Goal: Task Accomplishment & Management: Manage account settings

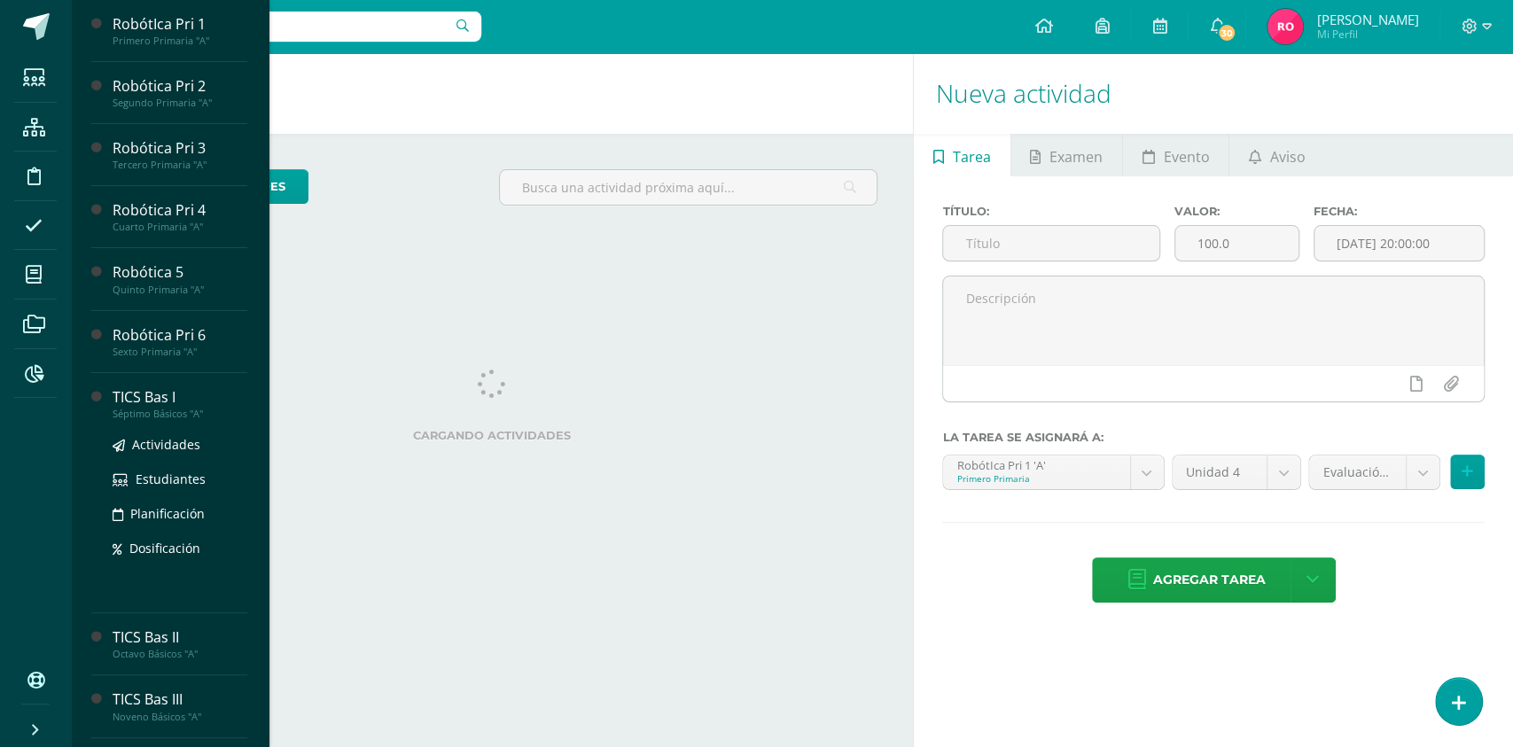
click at [160, 395] on div "TICS Bas I" at bounding box center [180, 397] width 135 height 20
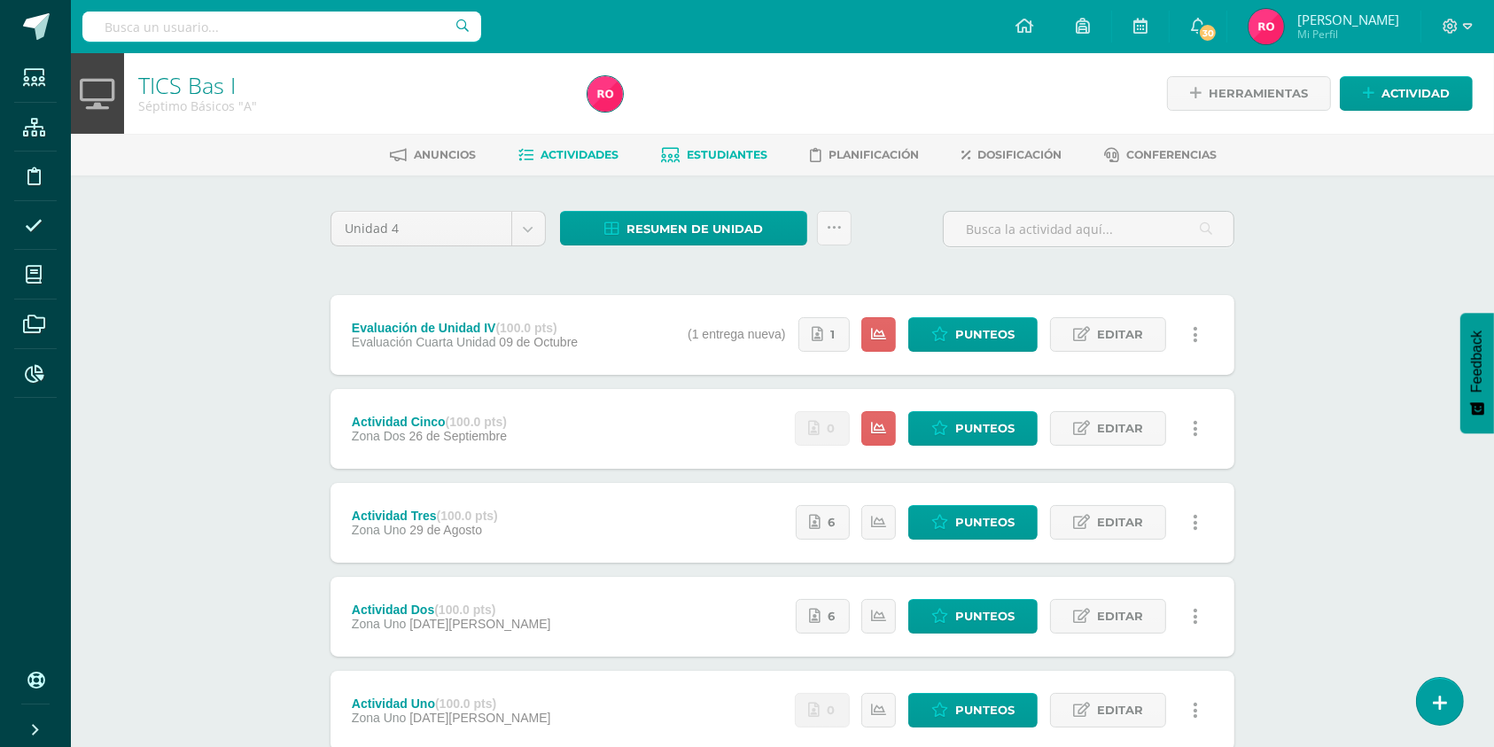
click at [733, 160] on link "Estudiantes" at bounding box center [715, 155] width 106 height 28
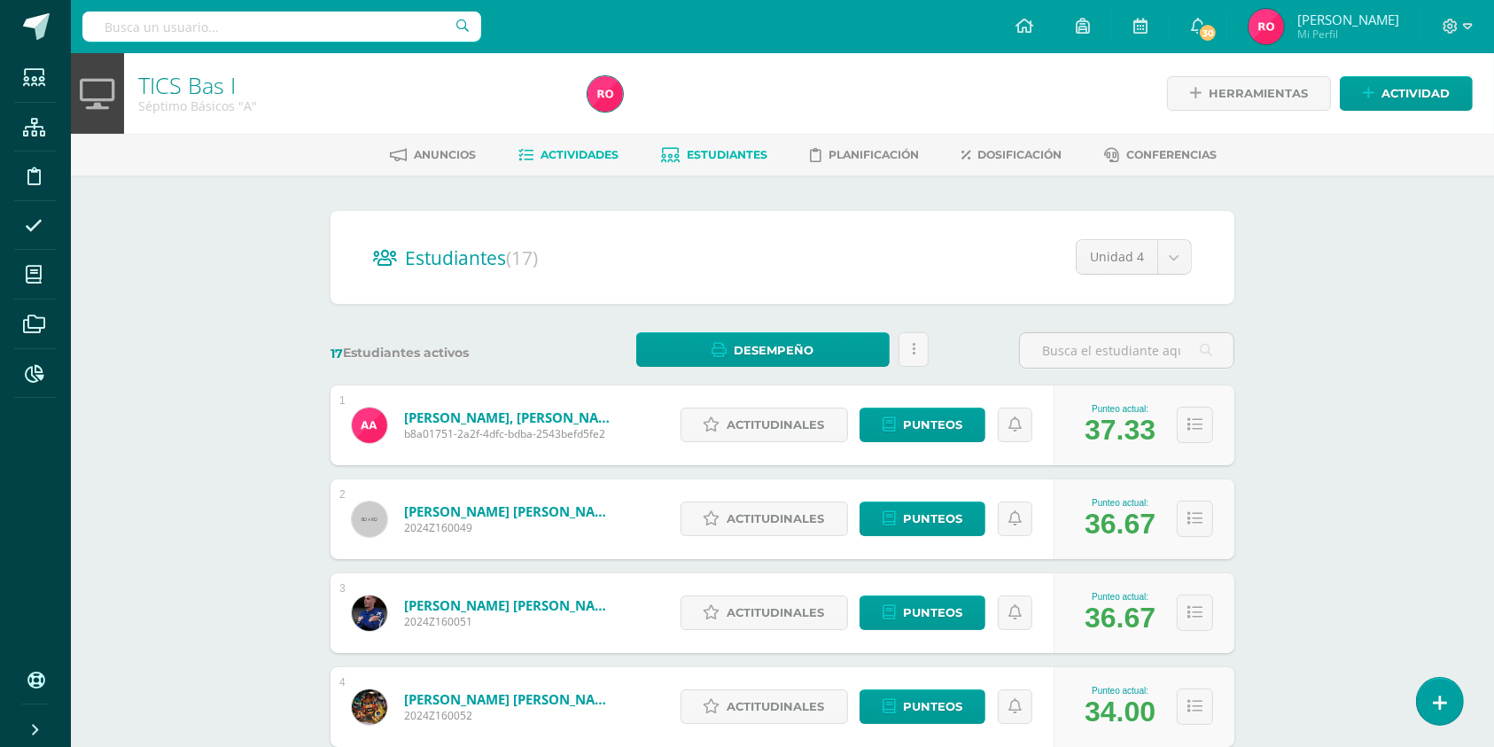
click at [563, 141] on link "Actividades" at bounding box center [569, 155] width 100 height 28
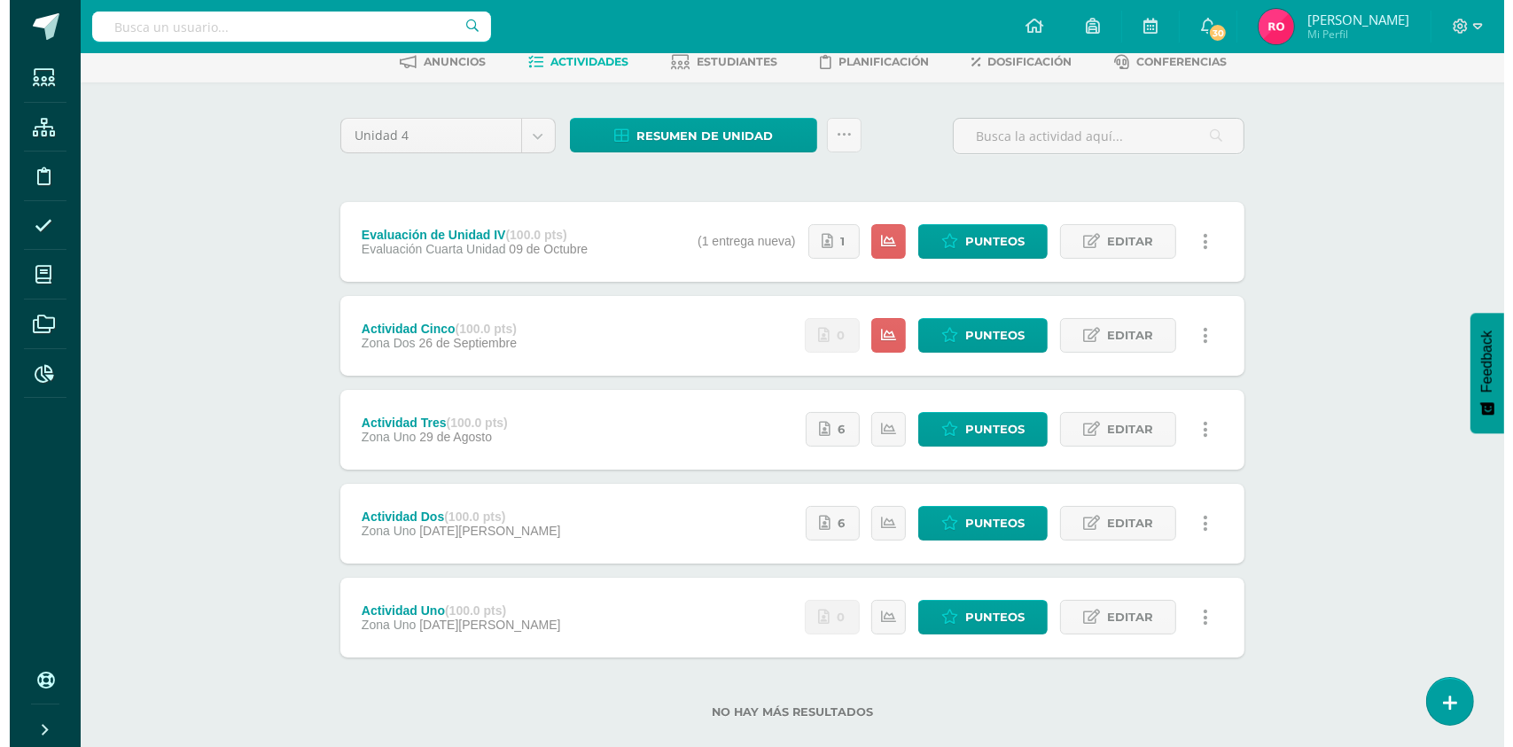
scroll to position [94, 0]
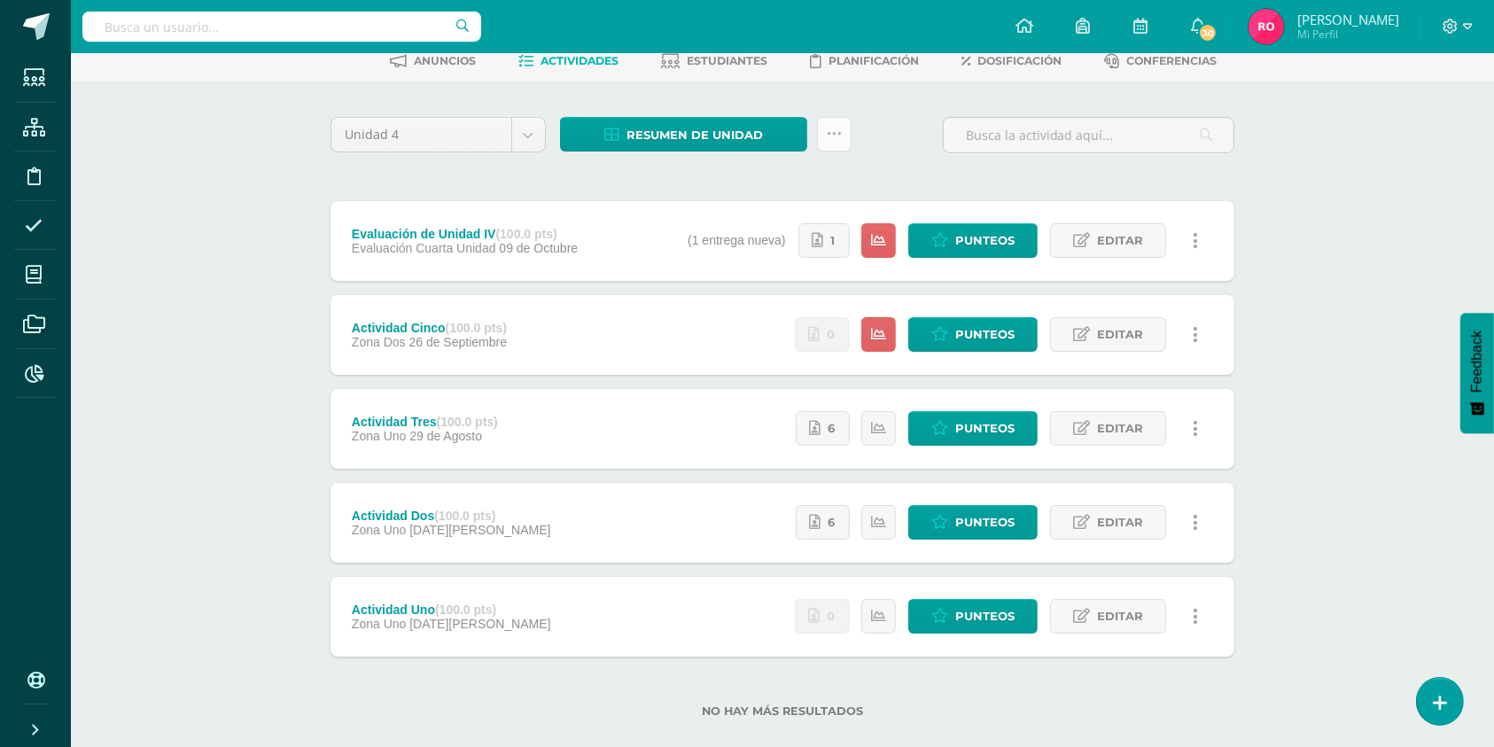
click at [835, 131] on icon at bounding box center [834, 134] width 15 height 15
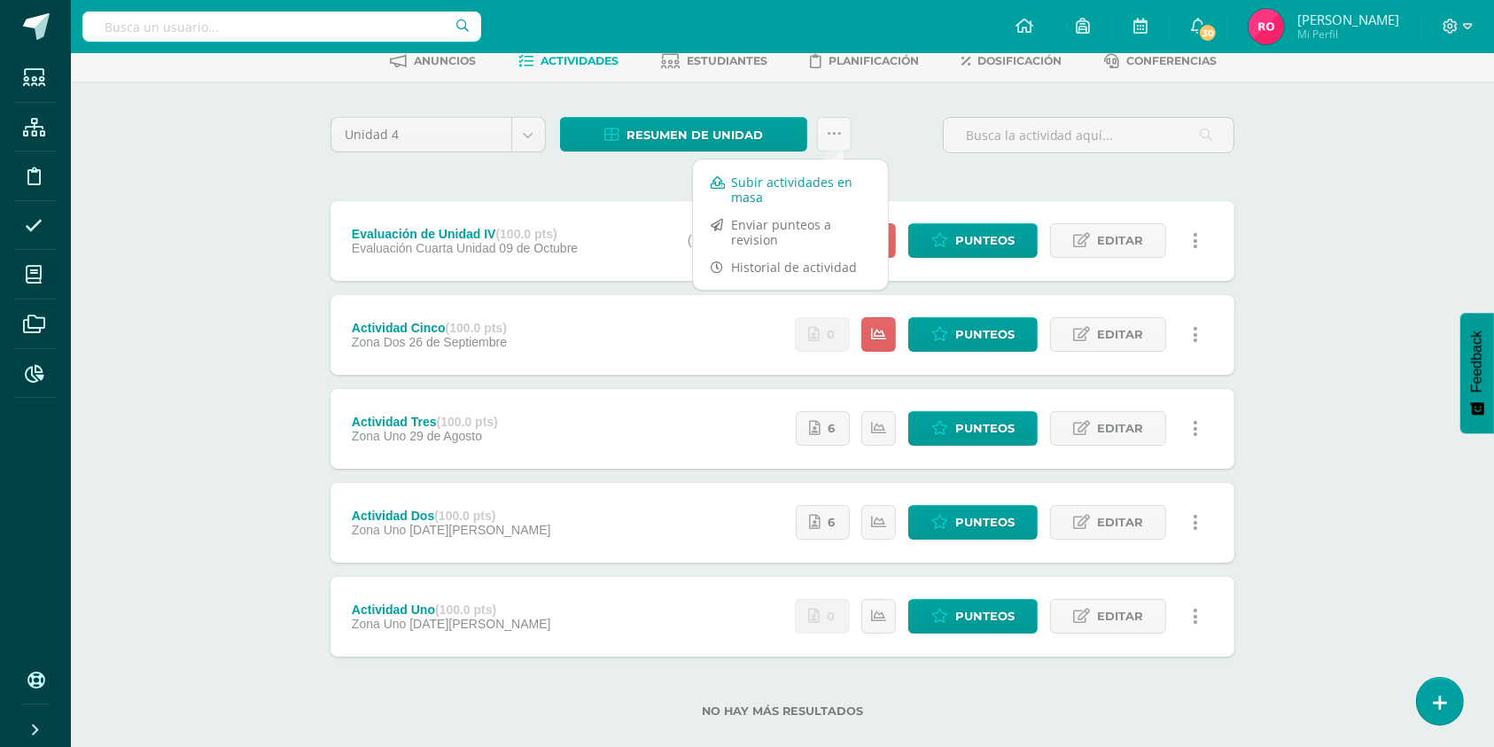
click at [772, 190] on link "Subir actividades en masa" at bounding box center [790, 189] width 195 height 43
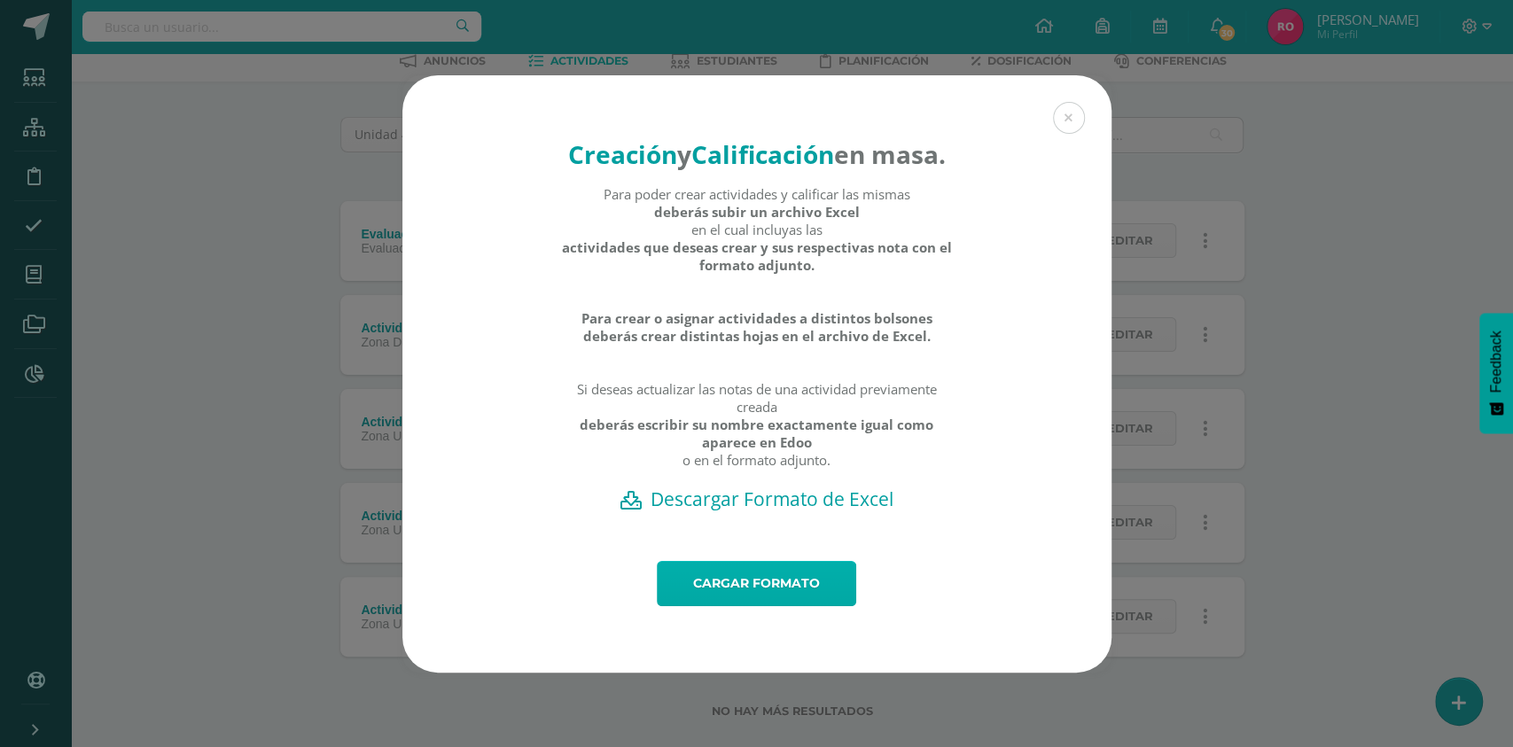
click at [787, 606] on link "Cargar formato" at bounding box center [756, 583] width 199 height 45
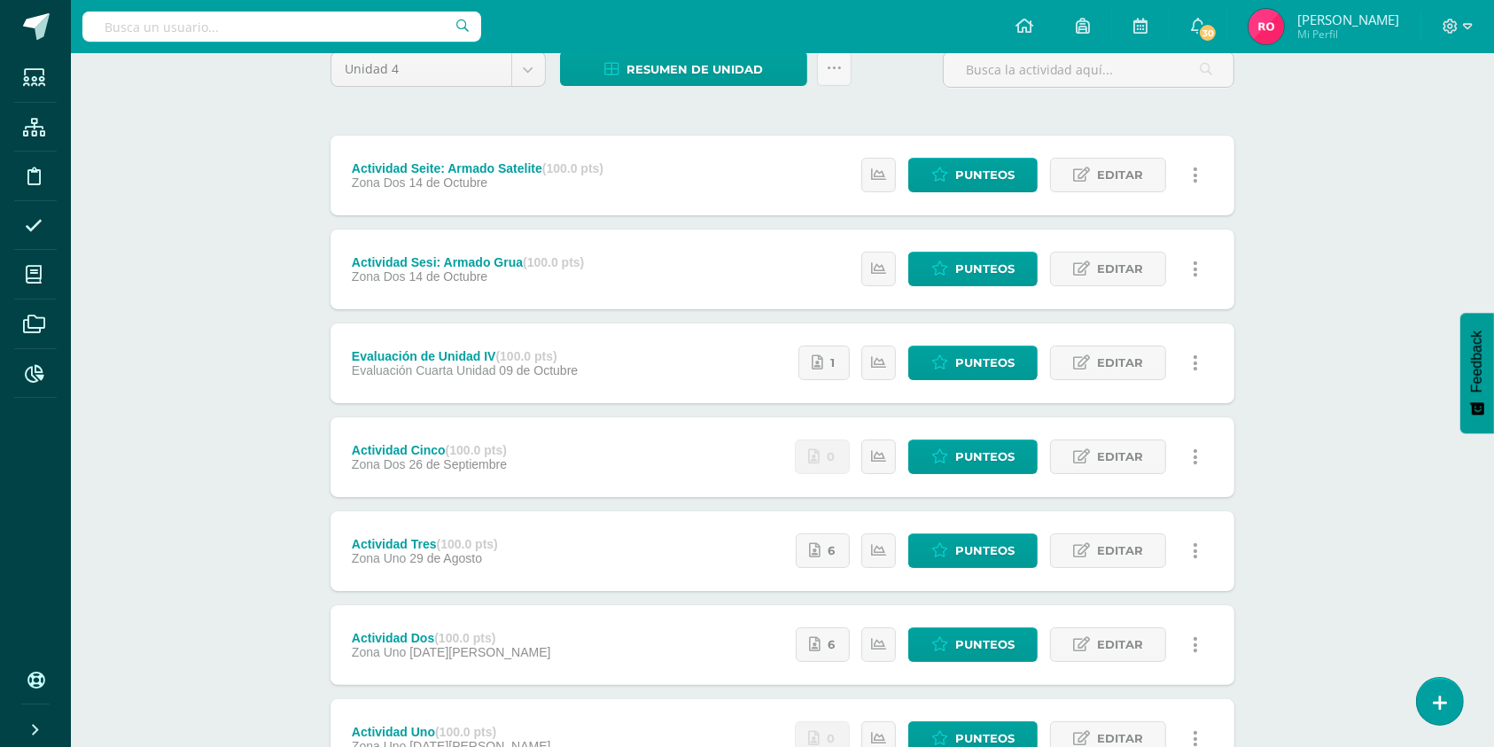
scroll to position [158, 0]
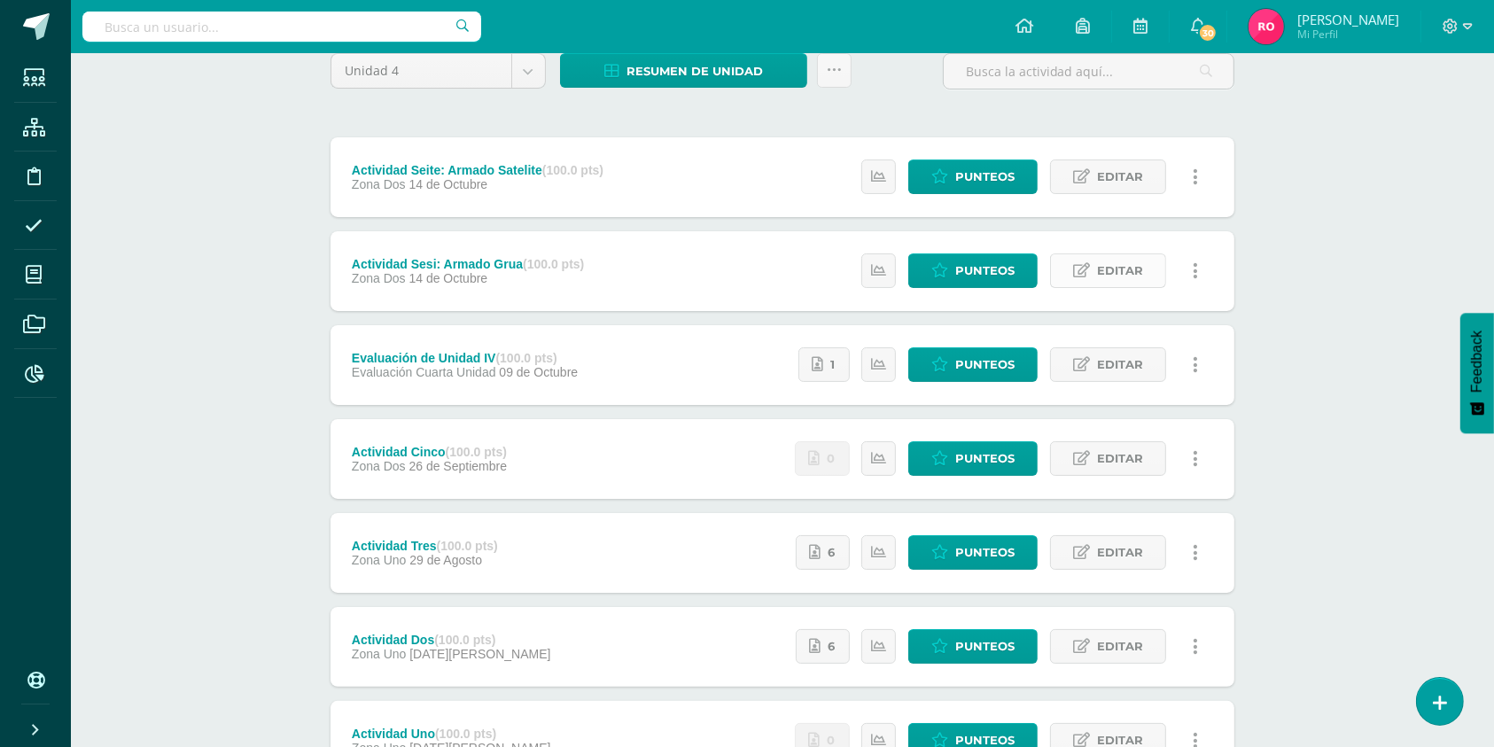
click at [1104, 273] on span "Editar" at bounding box center [1120, 270] width 46 height 33
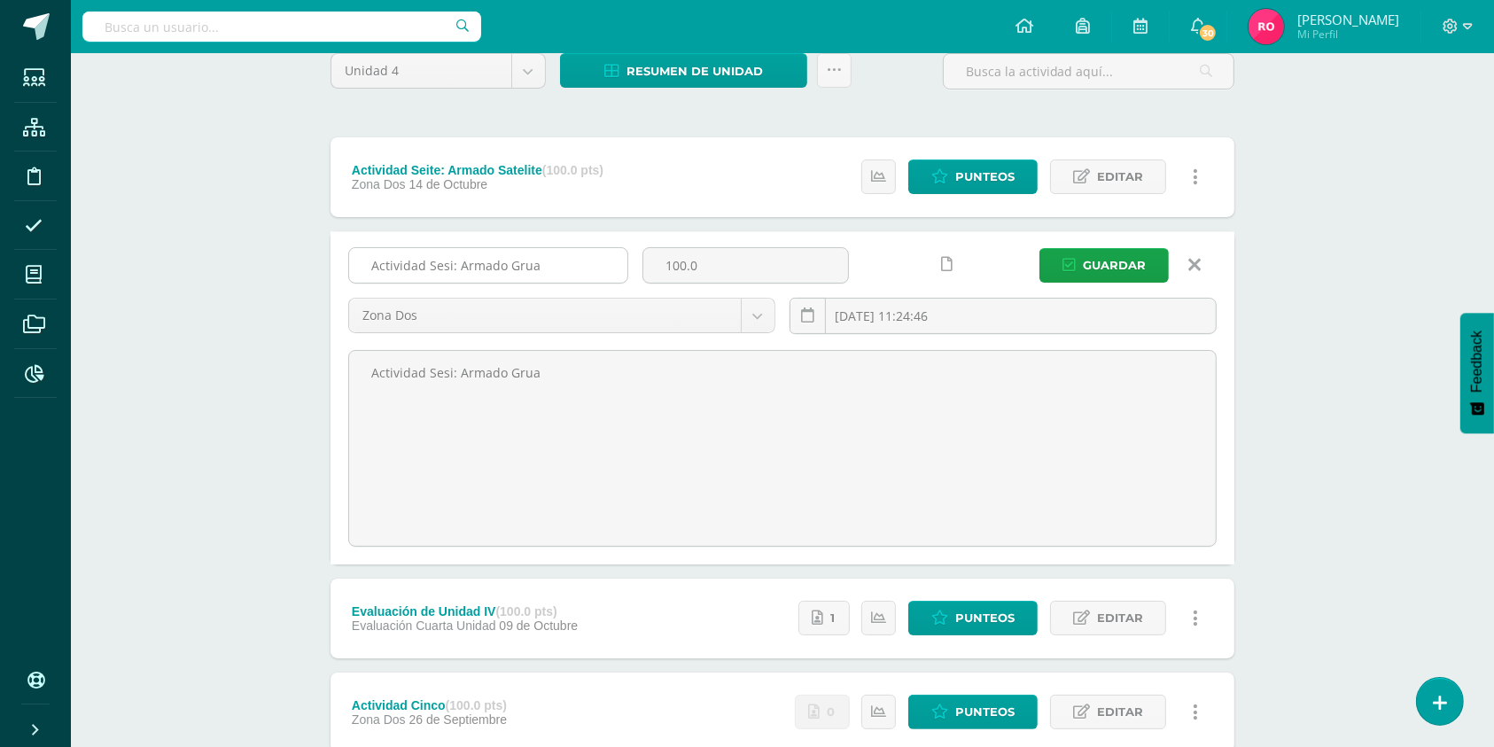
click at [440, 263] on input "Actividad Sesi: Armado Grua" at bounding box center [488, 265] width 278 height 35
type input "Actividad Seis: Armado Grua"
click at [993, 313] on input "[DATE] 11:24:46" at bounding box center [1003, 316] width 425 height 35
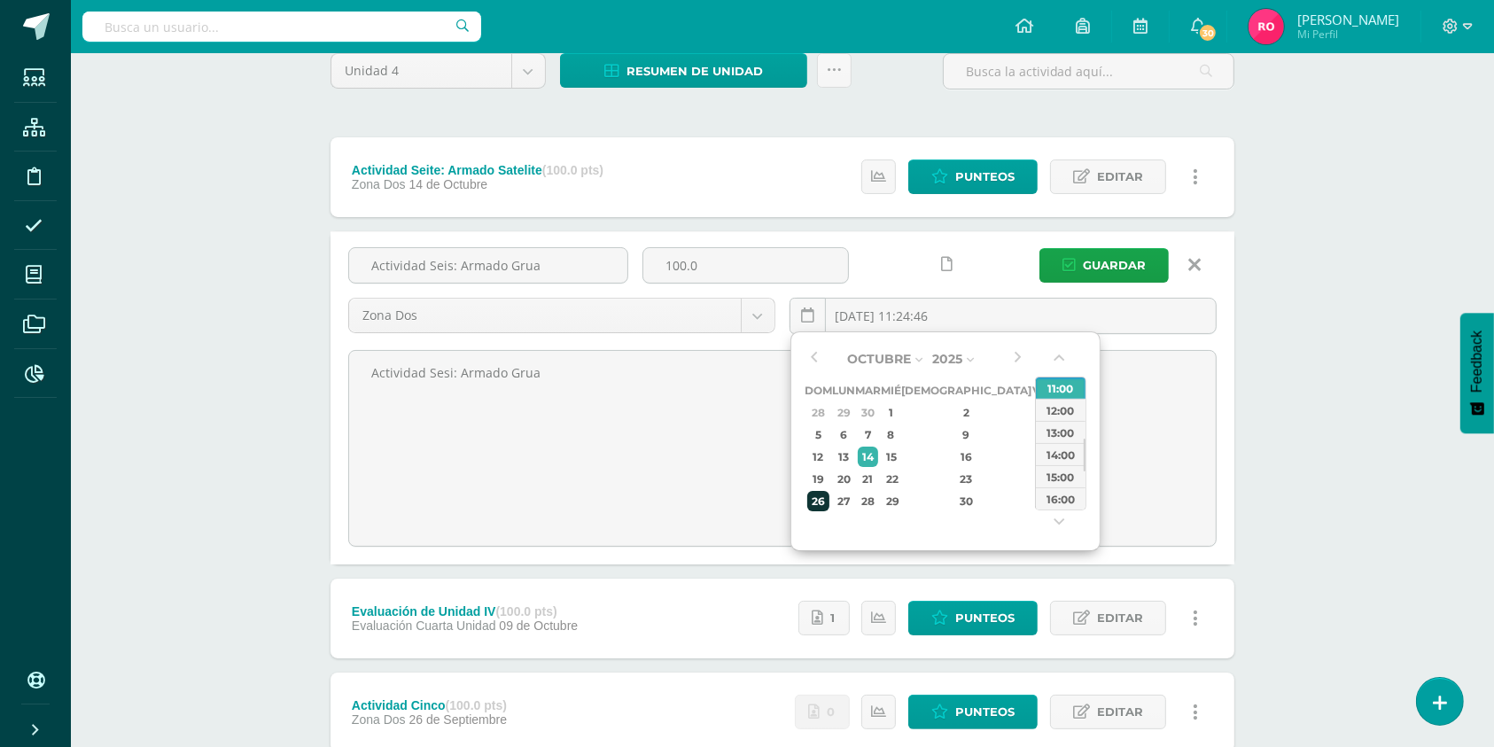
click at [827, 505] on div "26" at bounding box center [818, 501] width 22 height 20
type input "[DATE] 11:24"
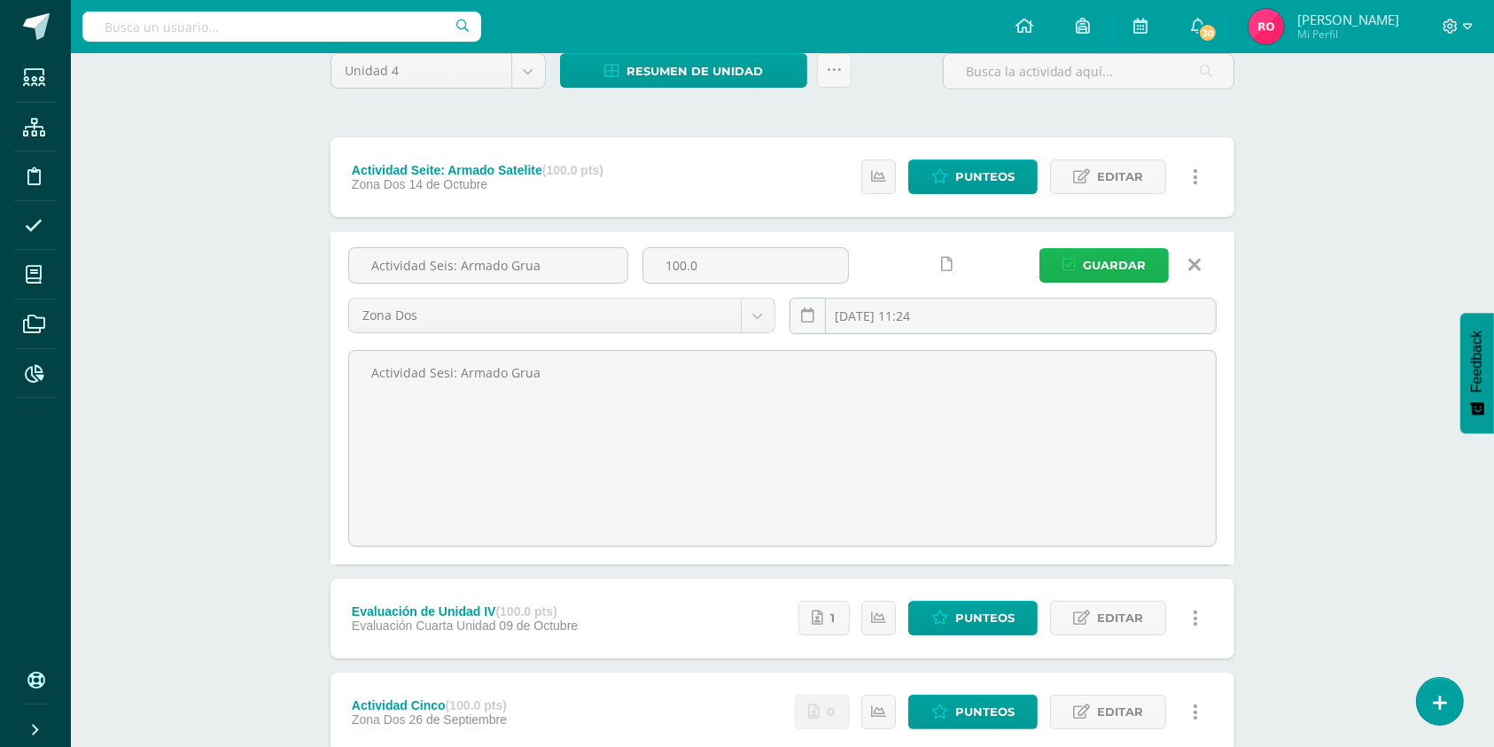
click at [1125, 255] on span "Guardar" at bounding box center [1114, 265] width 63 height 33
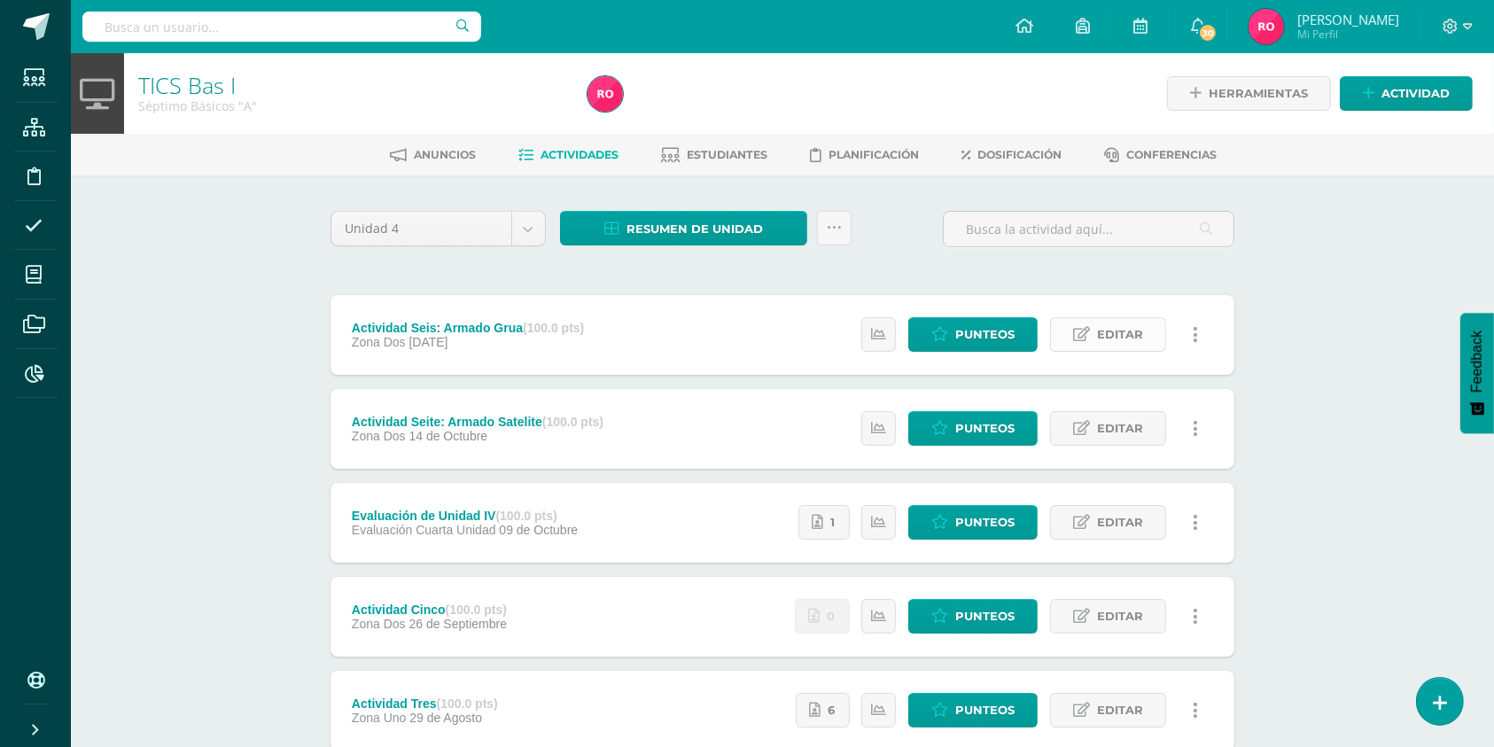
click at [1116, 338] on span "Editar" at bounding box center [1120, 334] width 46 height 33
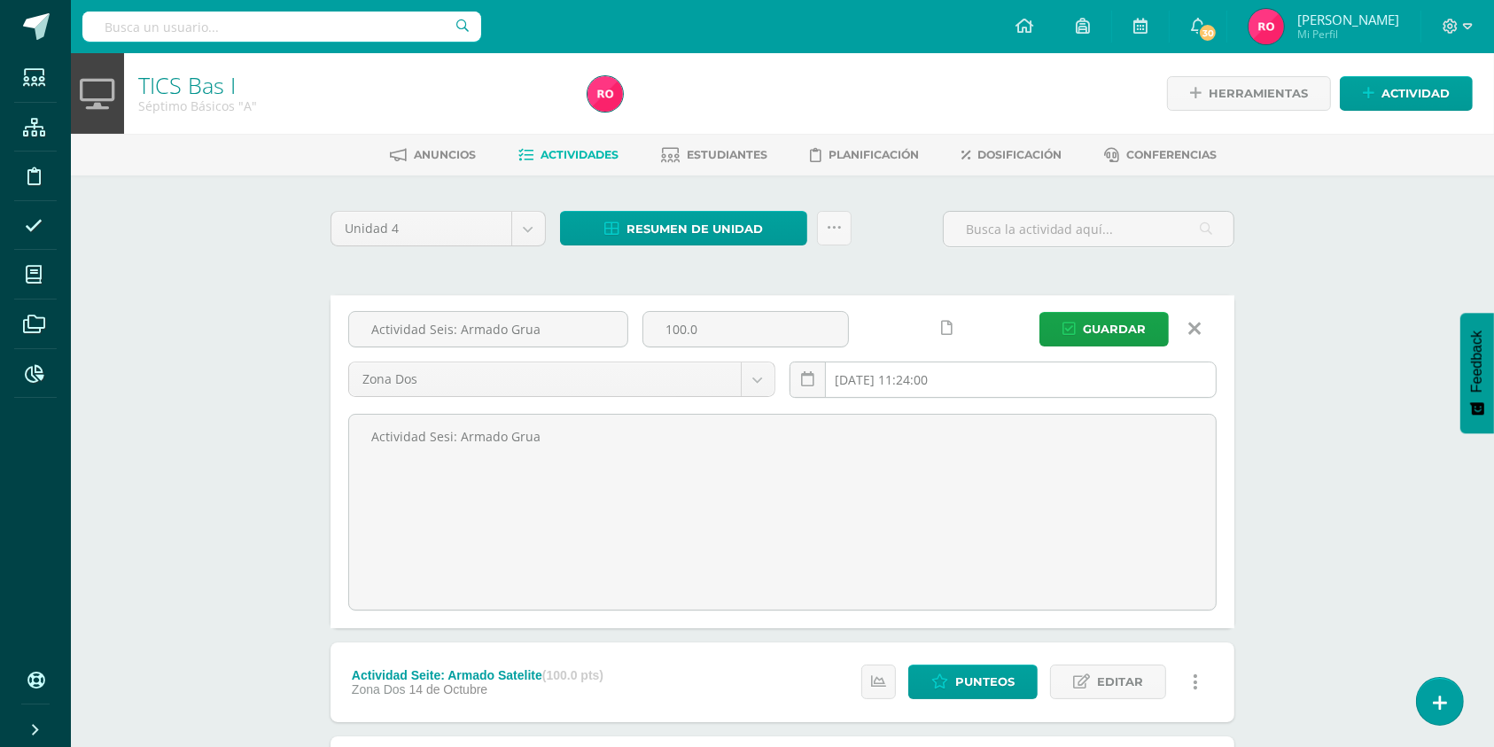
click at [987, 393] on input "[DATE] 11:24:00" at bounding box center [1003, 379] width 425 height 35
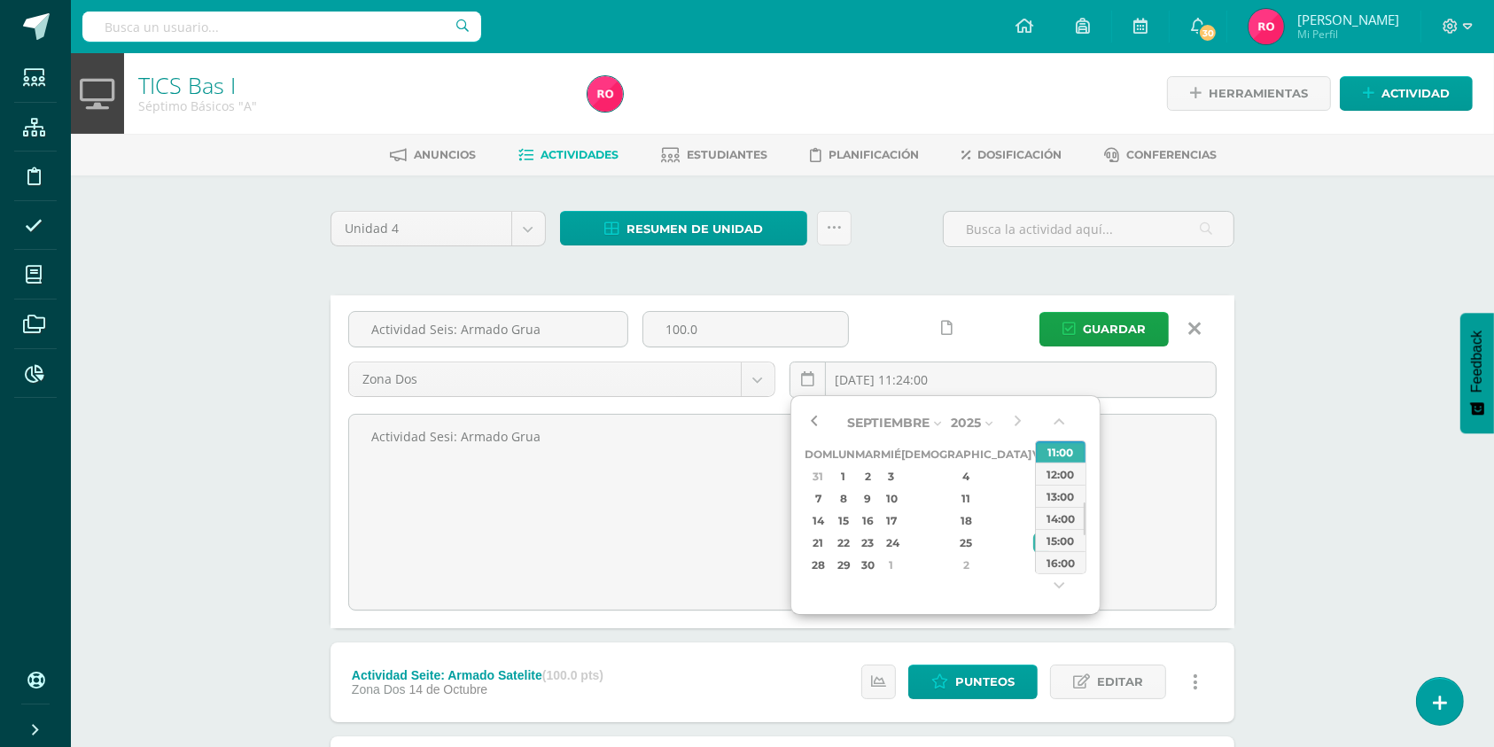
click at [815, 422] on button "button" at bounding box center [814, 422] width 18 height 27
type input "2025-10-26 11:24"
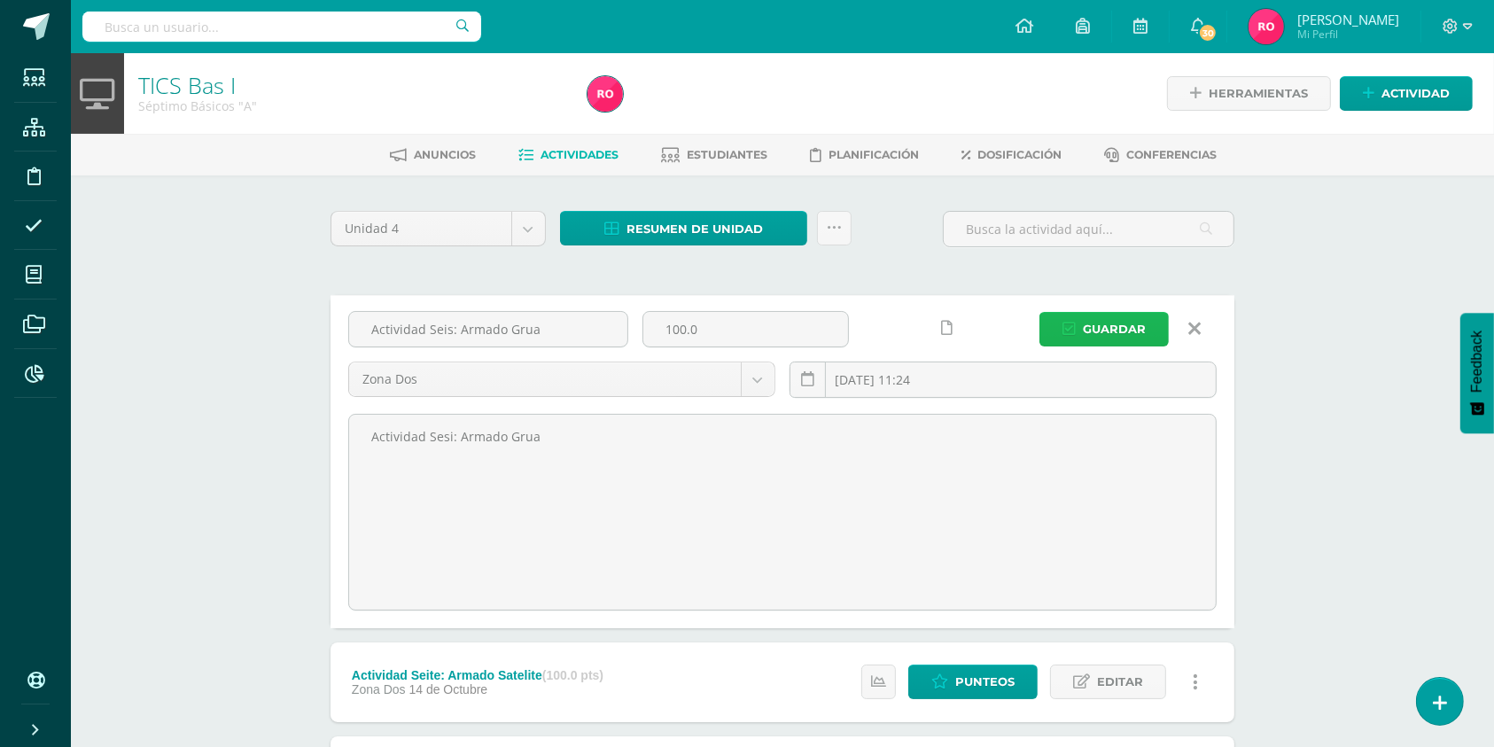
click at [1098, 335] on span "Guardar" at bounding box center [1114, 329] width 63 height 33
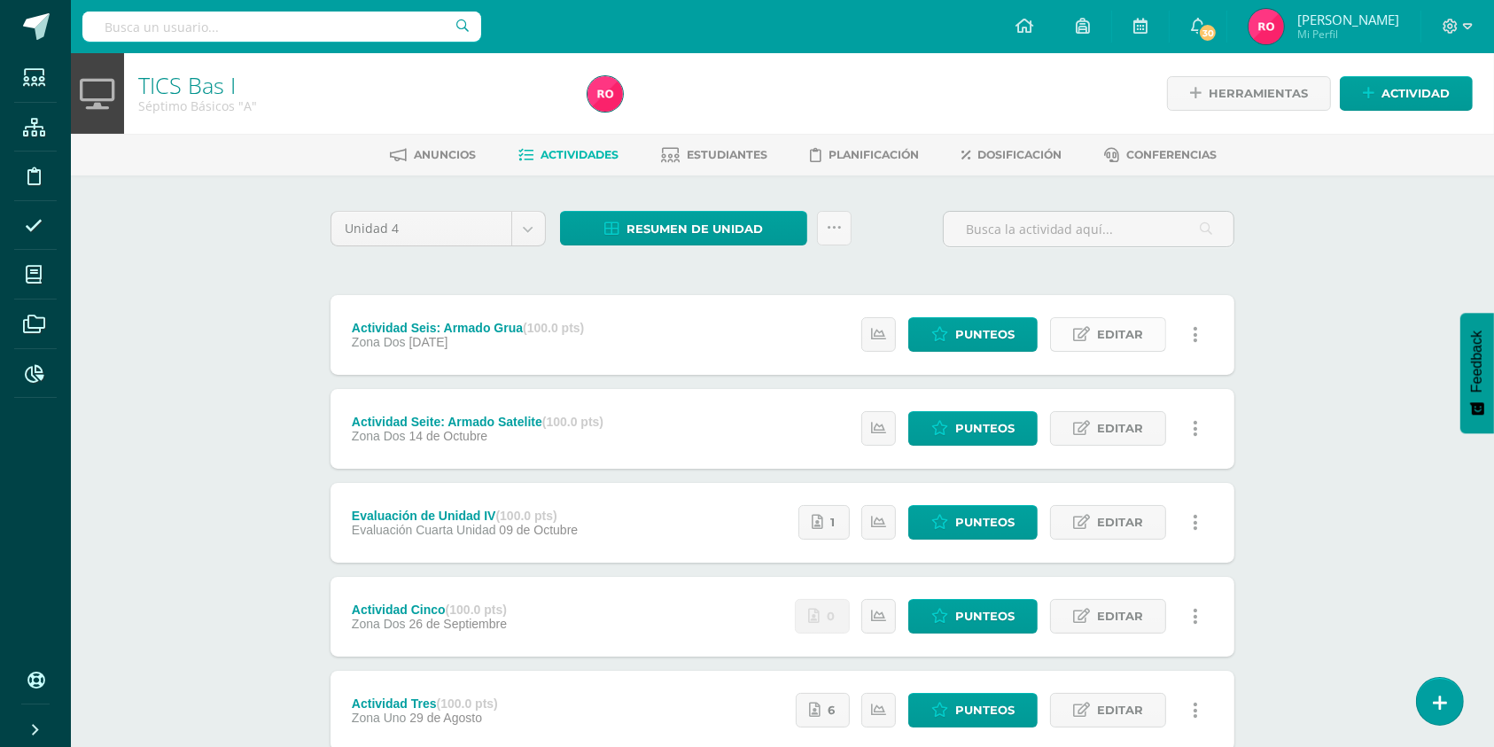
click at [1124, 330] on span "Editar" at bounding box center [1120, 334] width 46 height 33
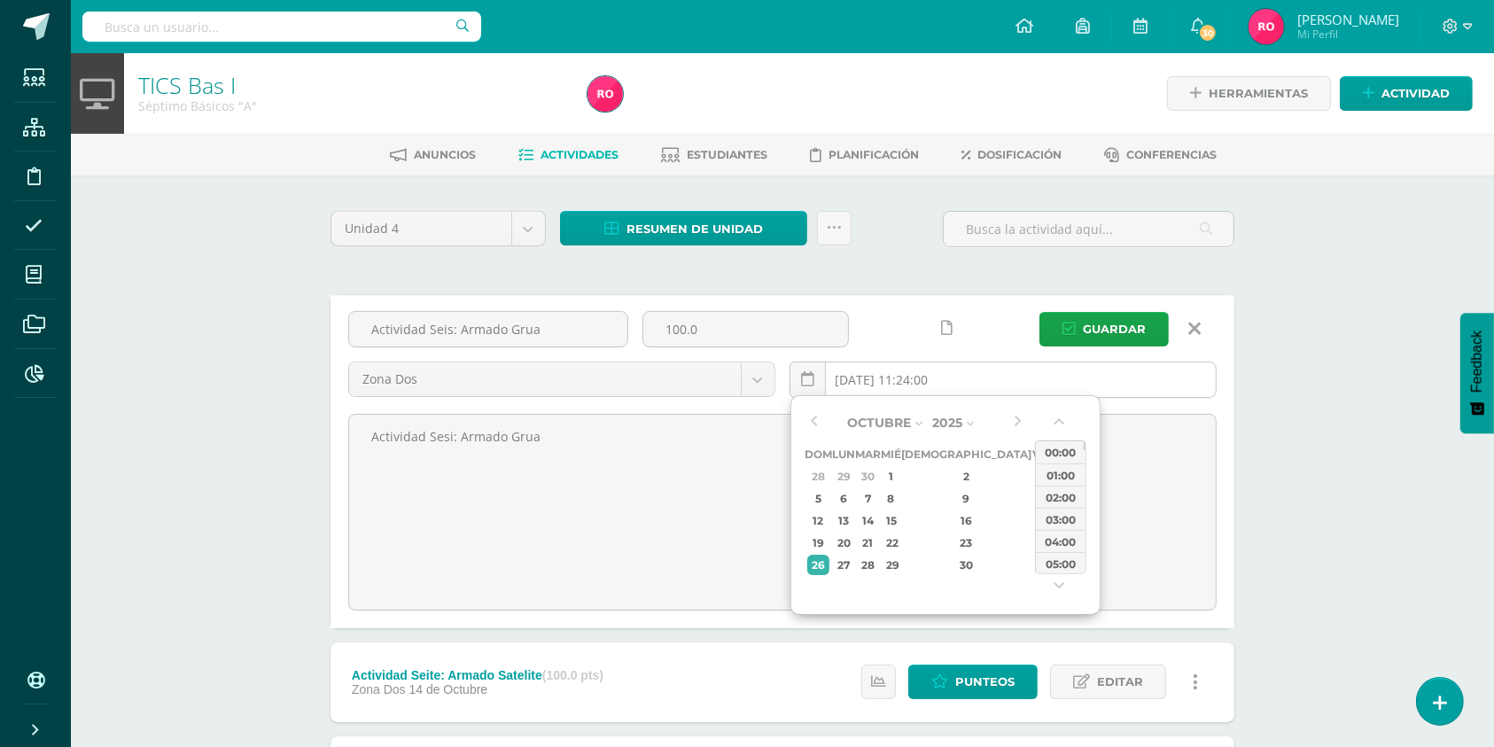
click at [1062, 362] on input "[DATE] 11:24:00" at bounding box center [1003, 379] width 425 height 35
click at [814, 417] on button "button" at bounding box center [814, 422] width 18 height 27
click at [1033, 541] on div "26" at bounding box center [1041, 543] width 16 height 20
type input "2025-09-26 11:24"
click at [1107, 325] on span "Guardar" at bounding box center [1114, 329] width 63 height 33
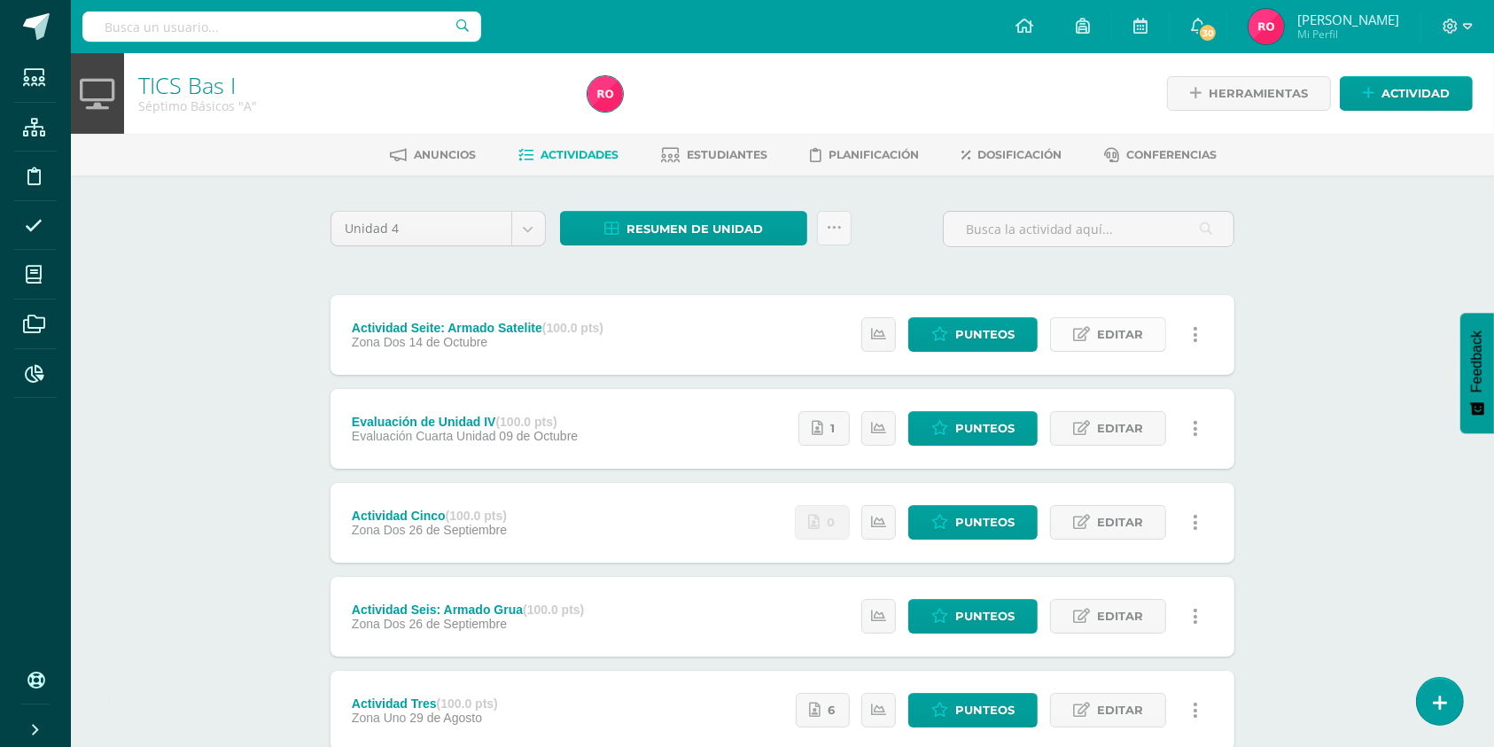
click at [1106, 322] on span "Editar" at bounding box center [1120, 334] width 46 height 33
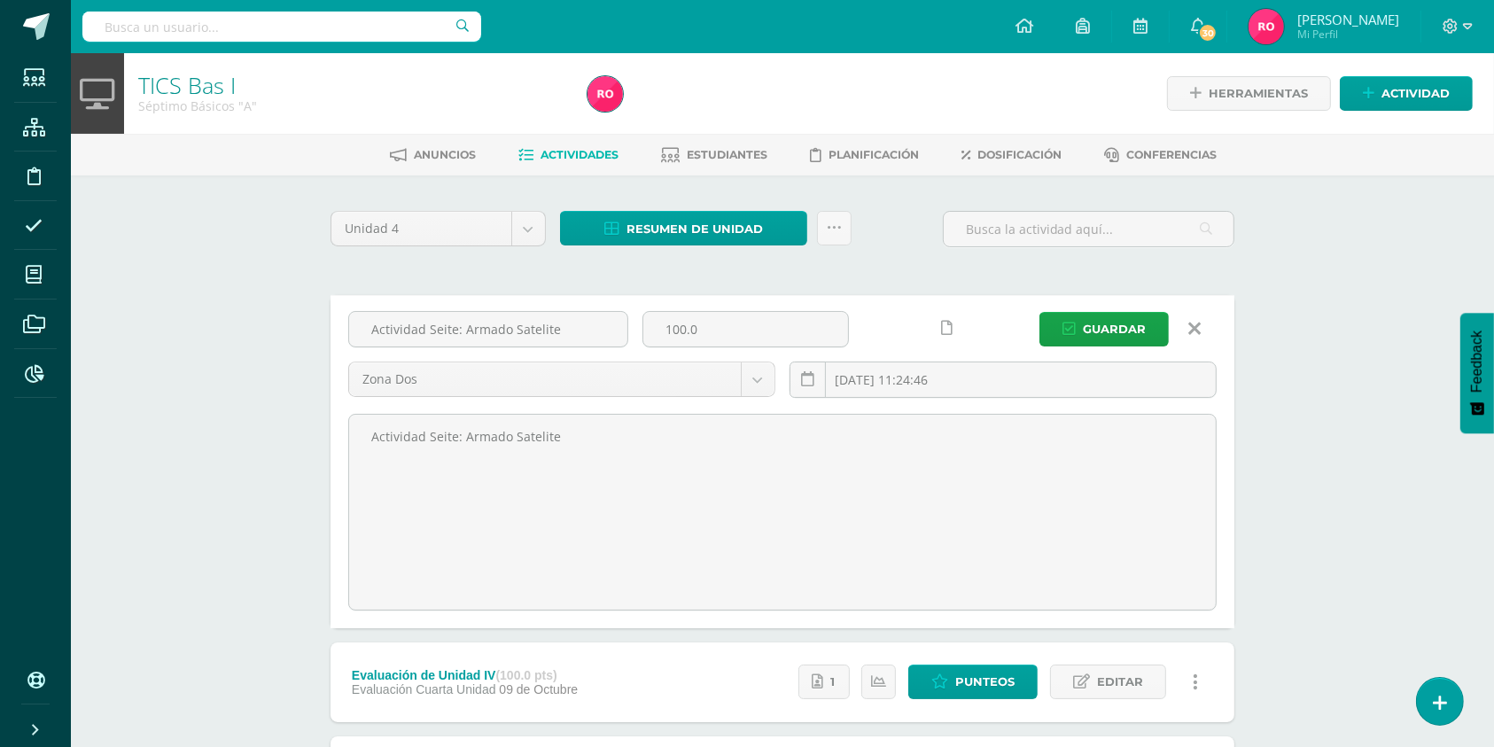
drag, startPoint x: 1053, startPoint y: 351, endPoint x: 1024, endPoint y: 351, distance: 29.2
click at [1024, 351] on div "Actividad Seite: Armado Satelite 100.0 Zona Dos Zona Uno Zona Dos Evaluación Cu…" at bounding box center [782, 361] width 883 height 101
click at [993, 379] on input "2025-10-14 11:24:46" at bounding box center [1003, 379] width 425 height 35
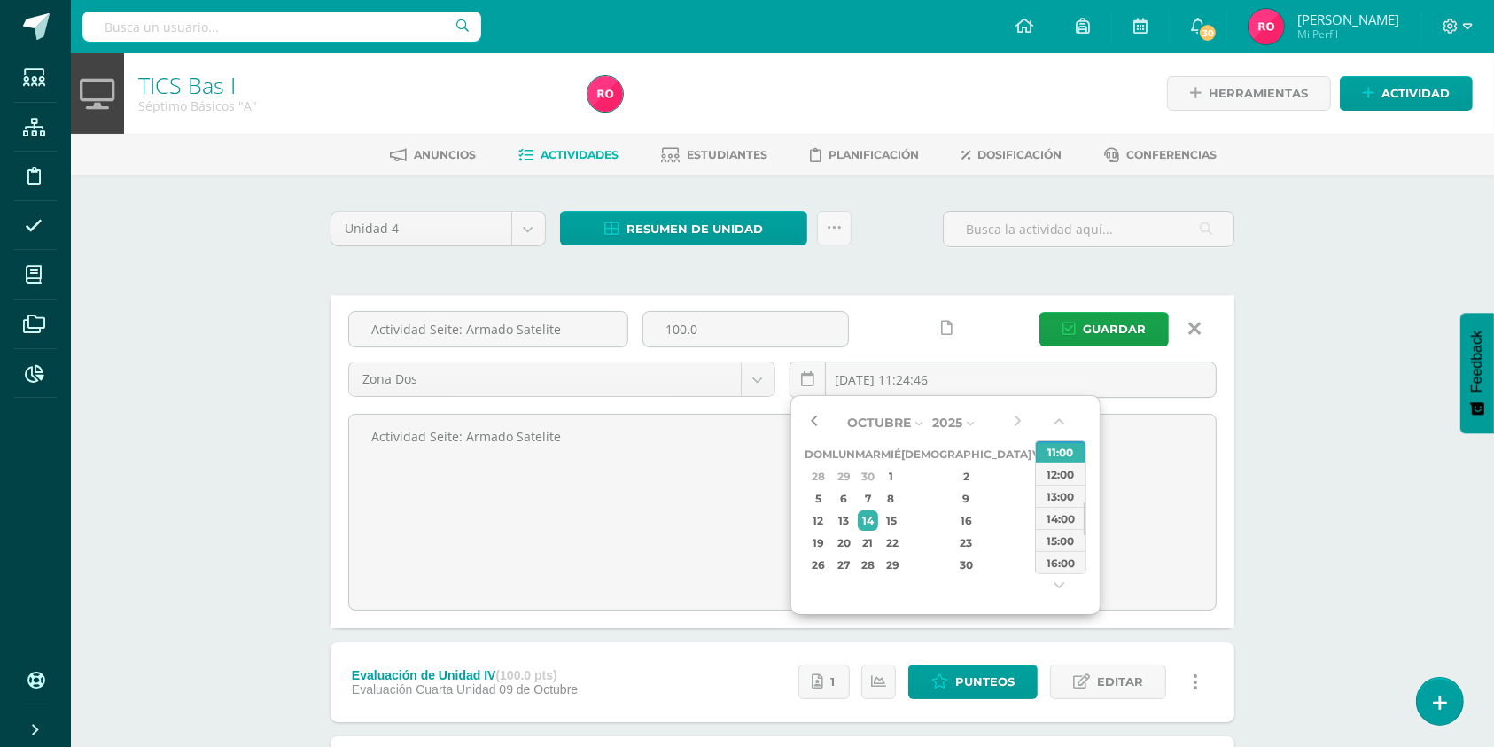
click at [806, 422] on button "button" at bounding box center [814, 422] width 18 height 27
click at [812, 519] on div "14" at bounding box center [818, 520] width 22 height 20
click at [1033, 541] on div "26" at bounding box center [1041, 543] width 16 height 20
type input "2025-09-26 11:24"
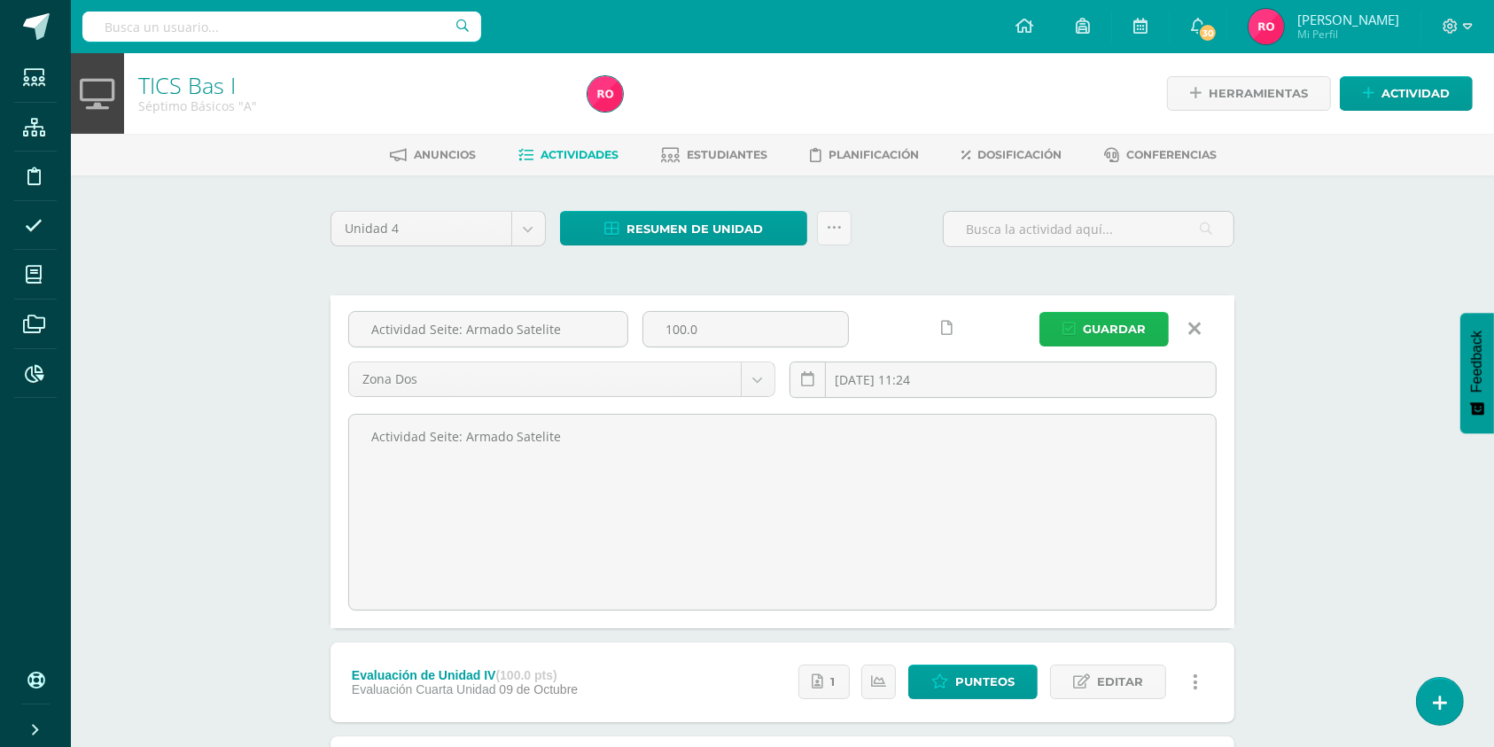
click at [1112, 314] on span "Guardar" at bounding box center [1114, 329] width 63 height 33
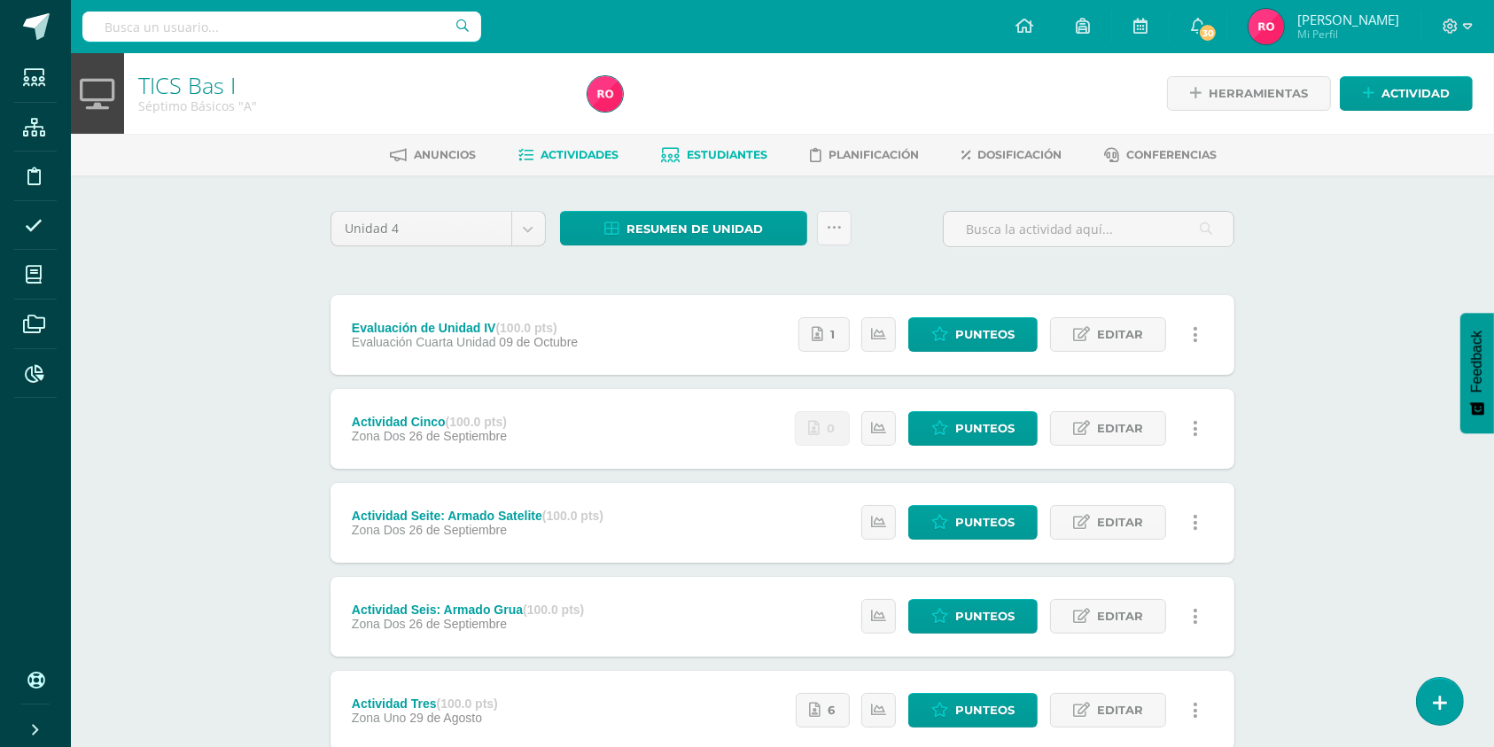
click at [725, 152] on span "Estudiantes" at bounding box center [728, 154] width 81 height 13
